Goal: Task Accomplishment & Management: Use online tool/utility

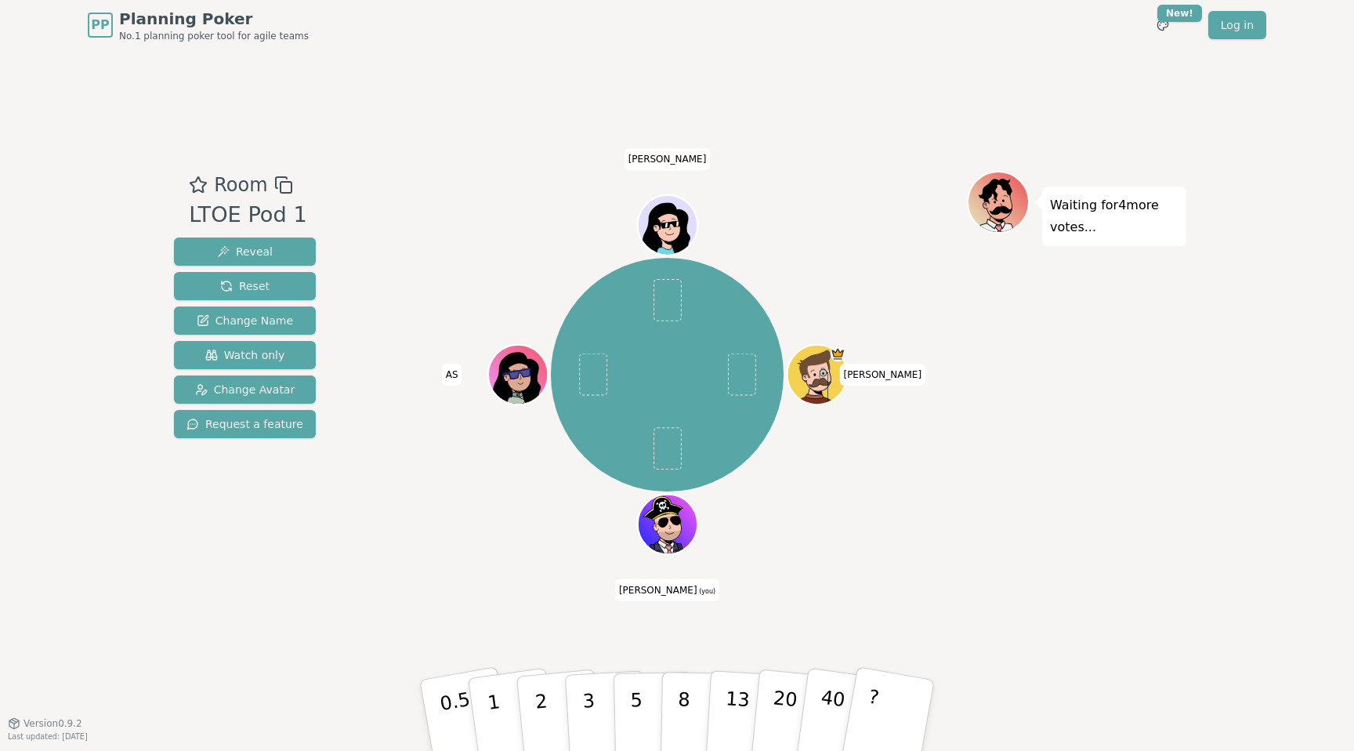
click at [1050, 410] on div "Waiting for 4 more votes..." at bounding box center [1076, 386] width 219 height 431
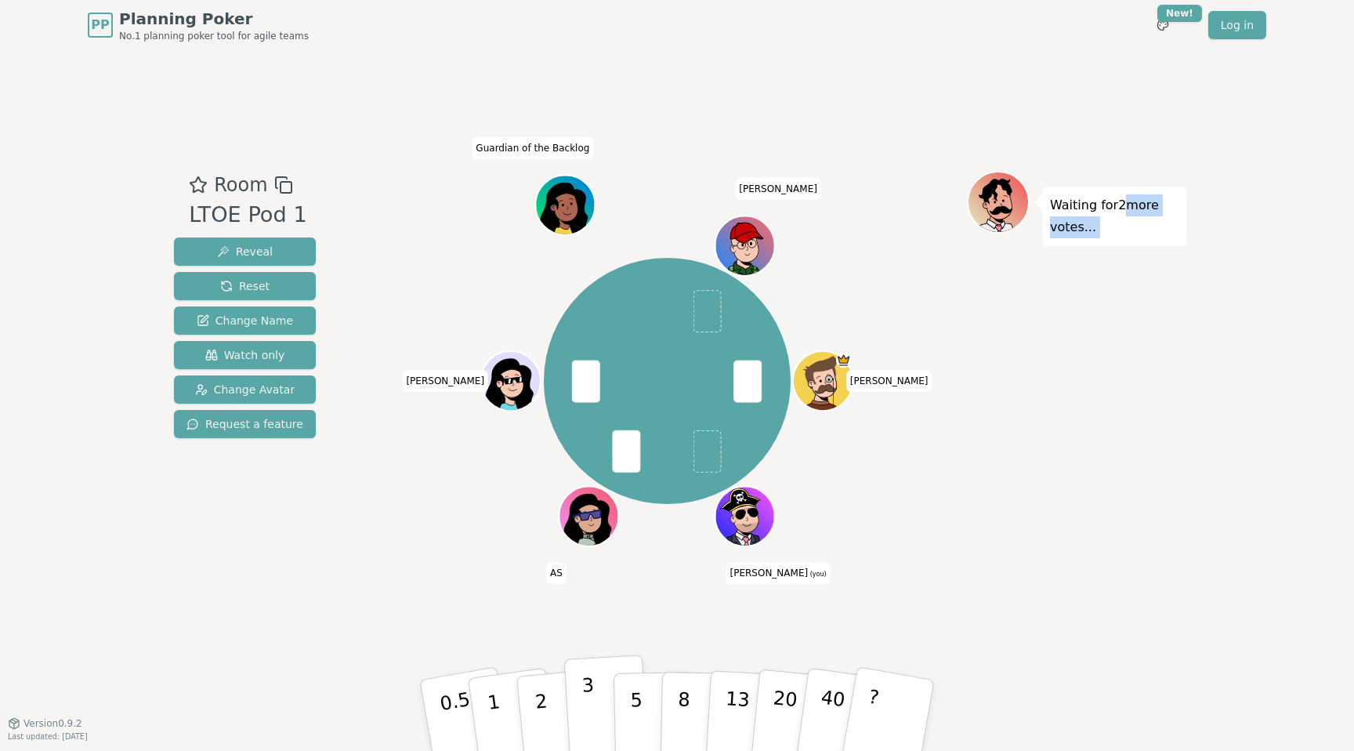
click at [582, 705] on button "3" at bounding box center [606, 715] width 85 height 122
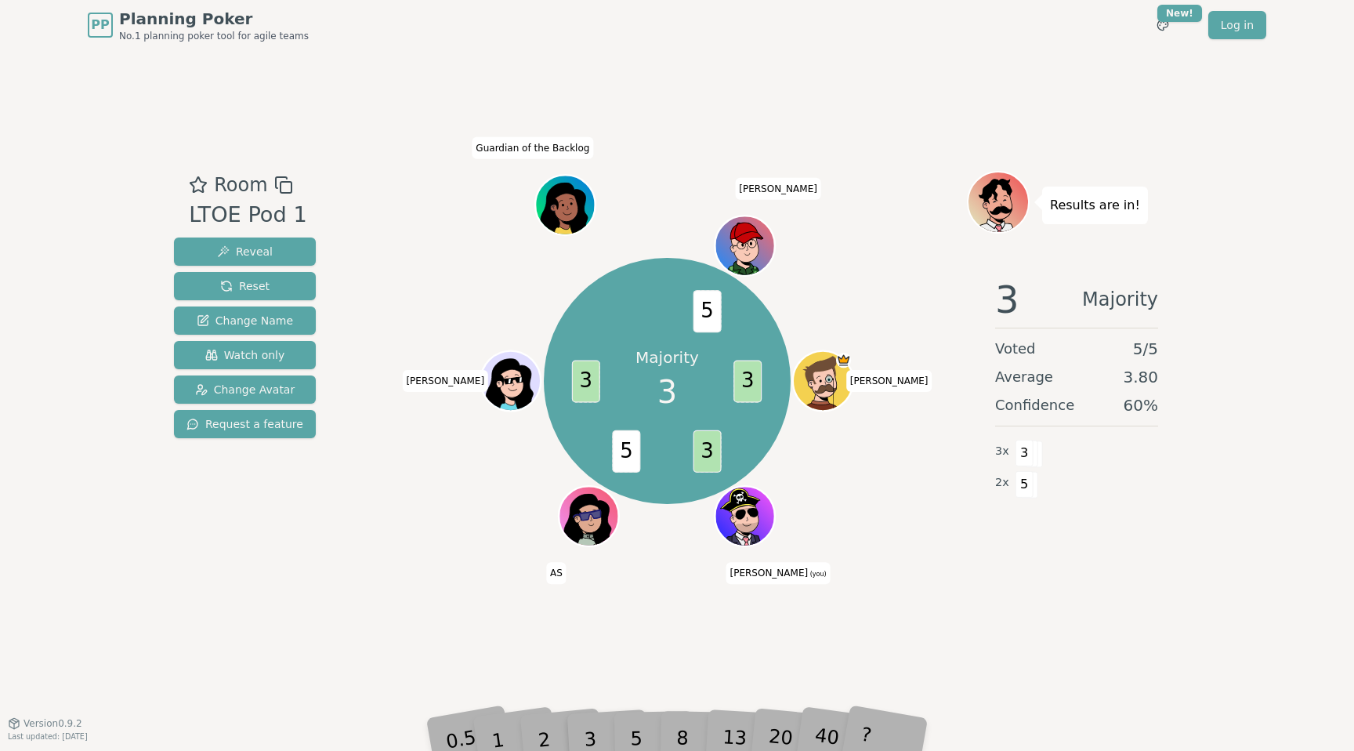
click at [856, 324] on div "Majority 3 3 3 5 3 5 [PERSON_NAME] (you) AS [PERSON_NAME] Guardian of the Backl…" at bounding box center [666, 381] width 599 height 364
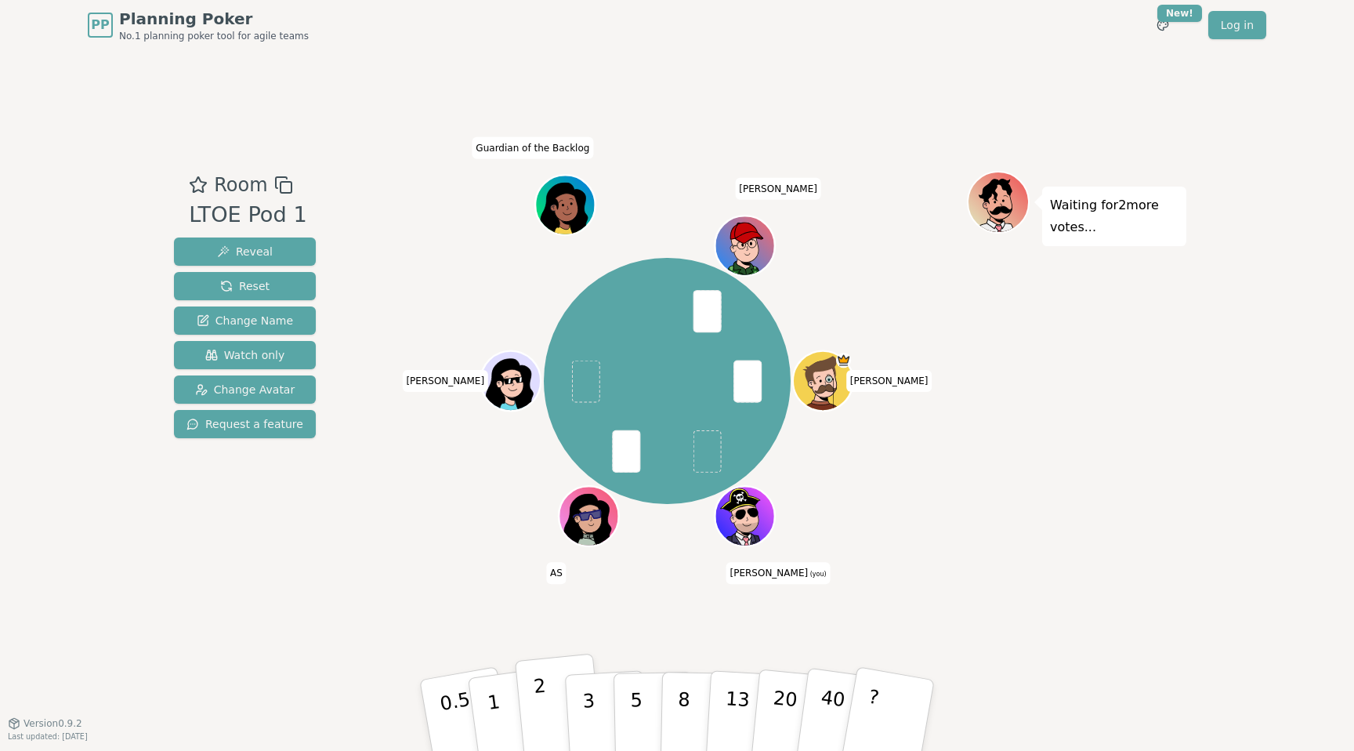
click at [535, 703] on p "2" at bounding box center [543, 717] width 20 height 85
click at [271, 289] on button "Reset" at bounding box center [245, 286] width 142 height 28
click at [538, 707] on p "2" at bounding box center [543, 717] width 20 height 85
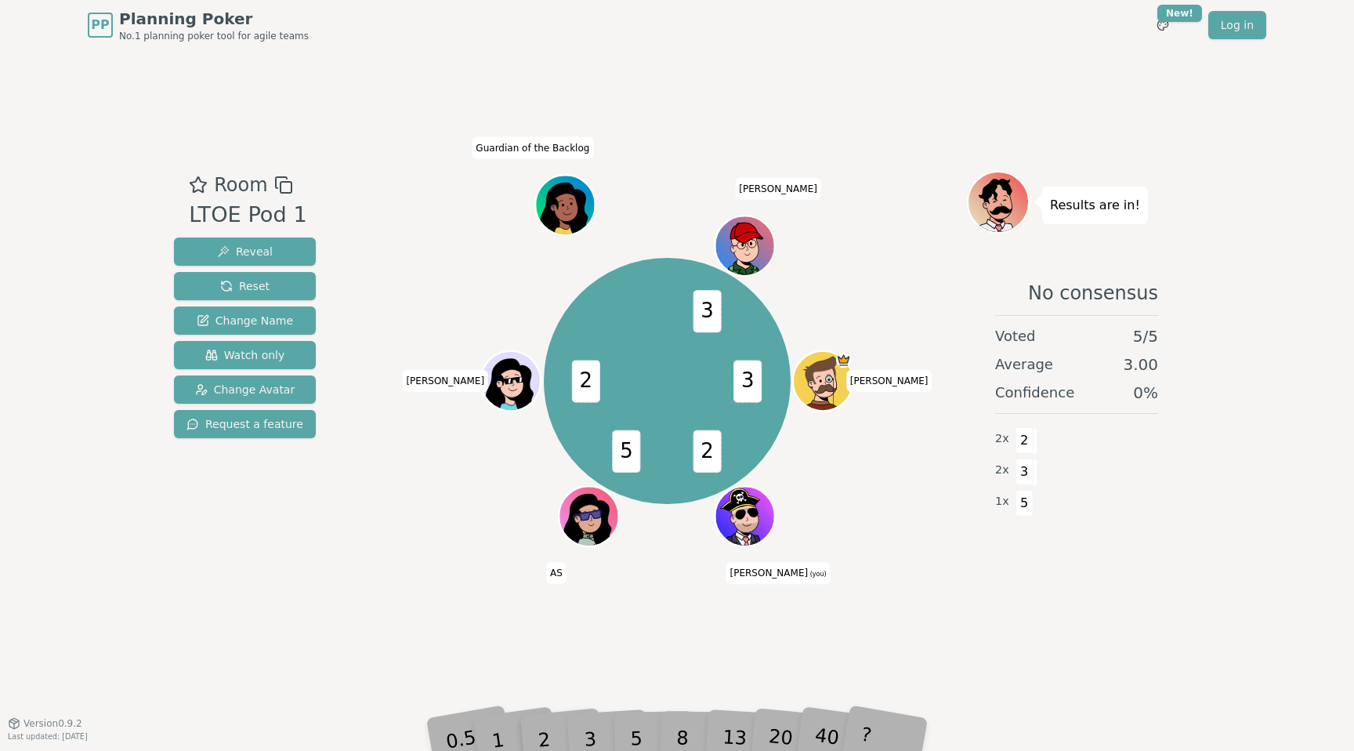
click at [1011, 593] on div "Results are in! No consensus Voted 5 / 5 Average 3.00 Confidence 0 % 2 x 2 2 x …" at bounding box center [1076, 386] width 219 height 431
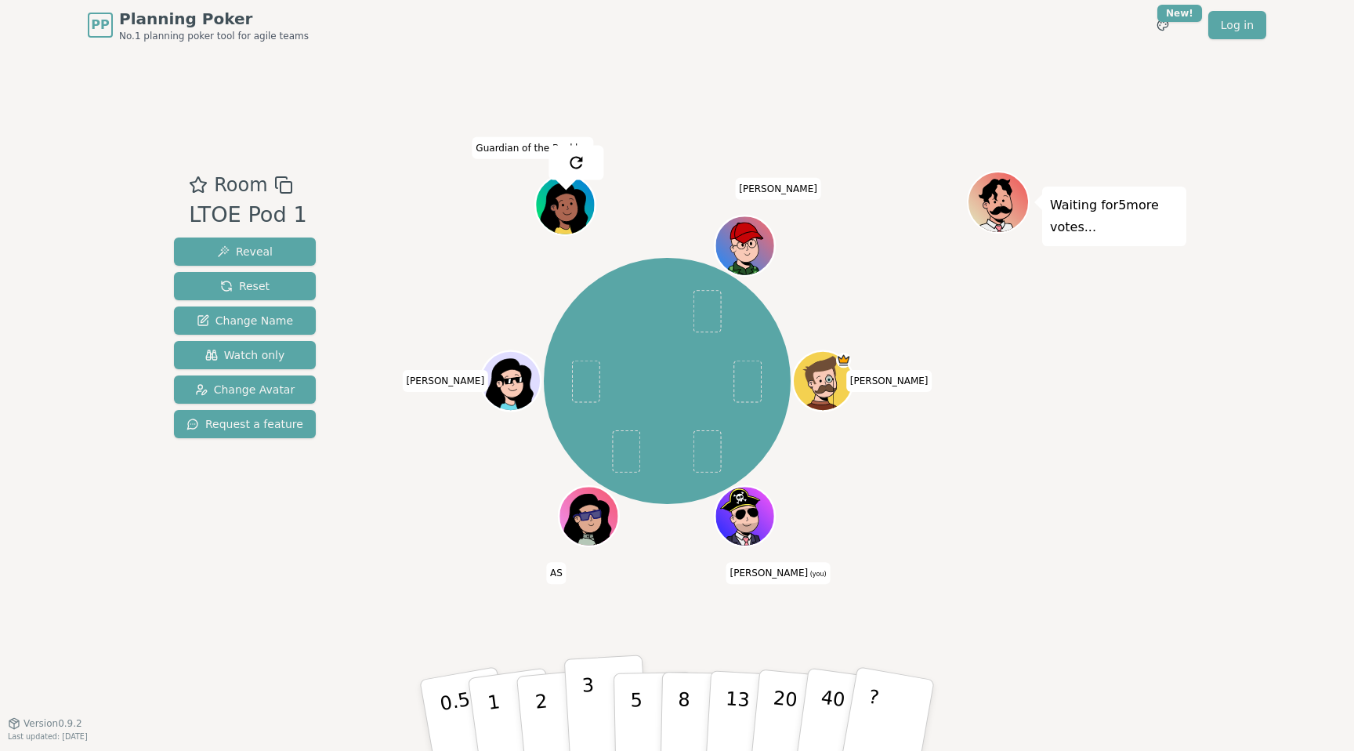
click at [588, 714] on p "3" at bounding box center [589, 716] width 17 height 85
click at [594, 707] on button "3" at bounding box center [606, 715] width 85 height 122
click at [590, 709] on p "3" at bounding box center [589, 716] width 17 height 85
